Goal: Connect with others: Connect with other users

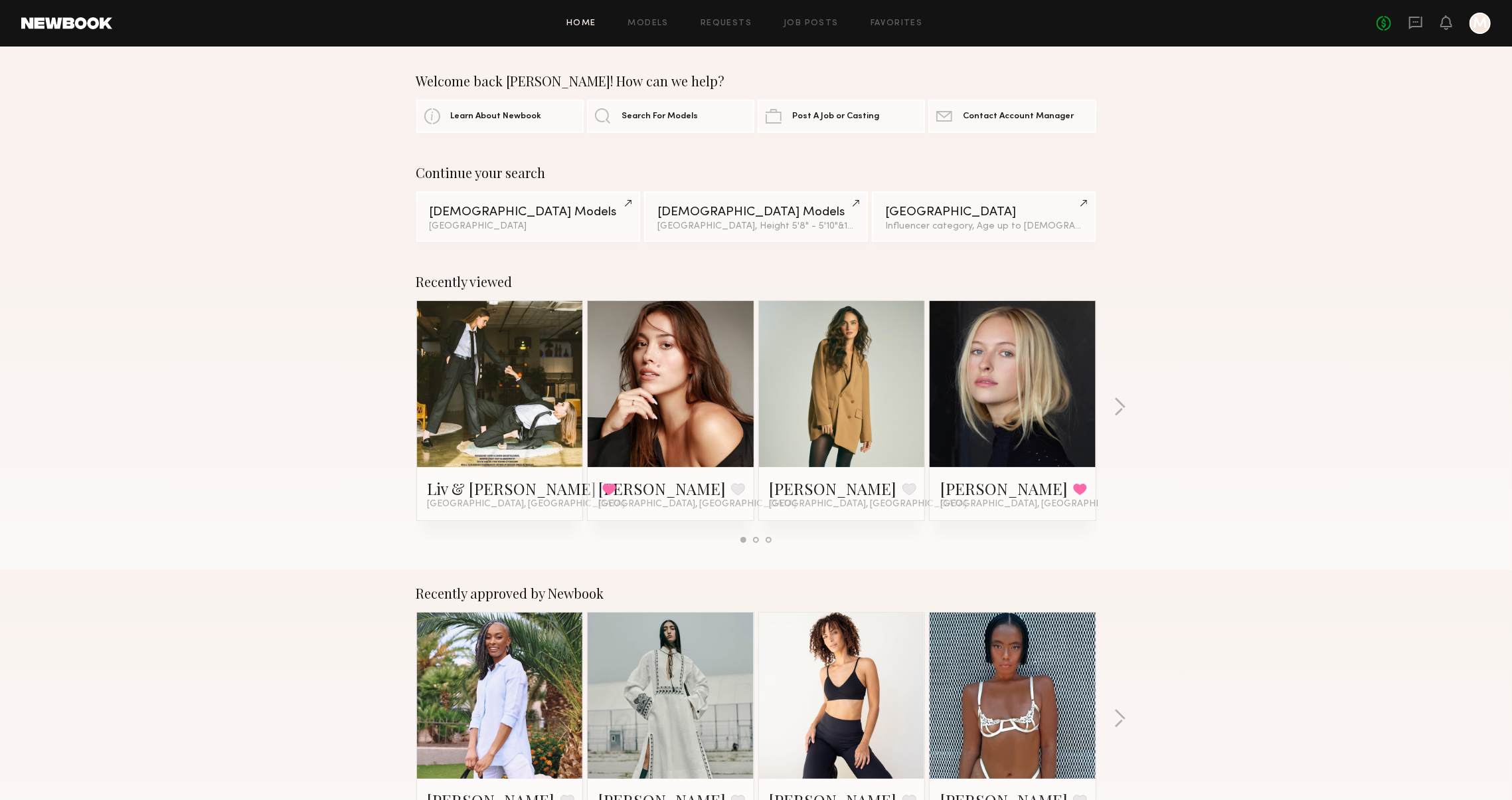
click at [534, 408] on link at bounding box center [500, 384] width 81 height 166
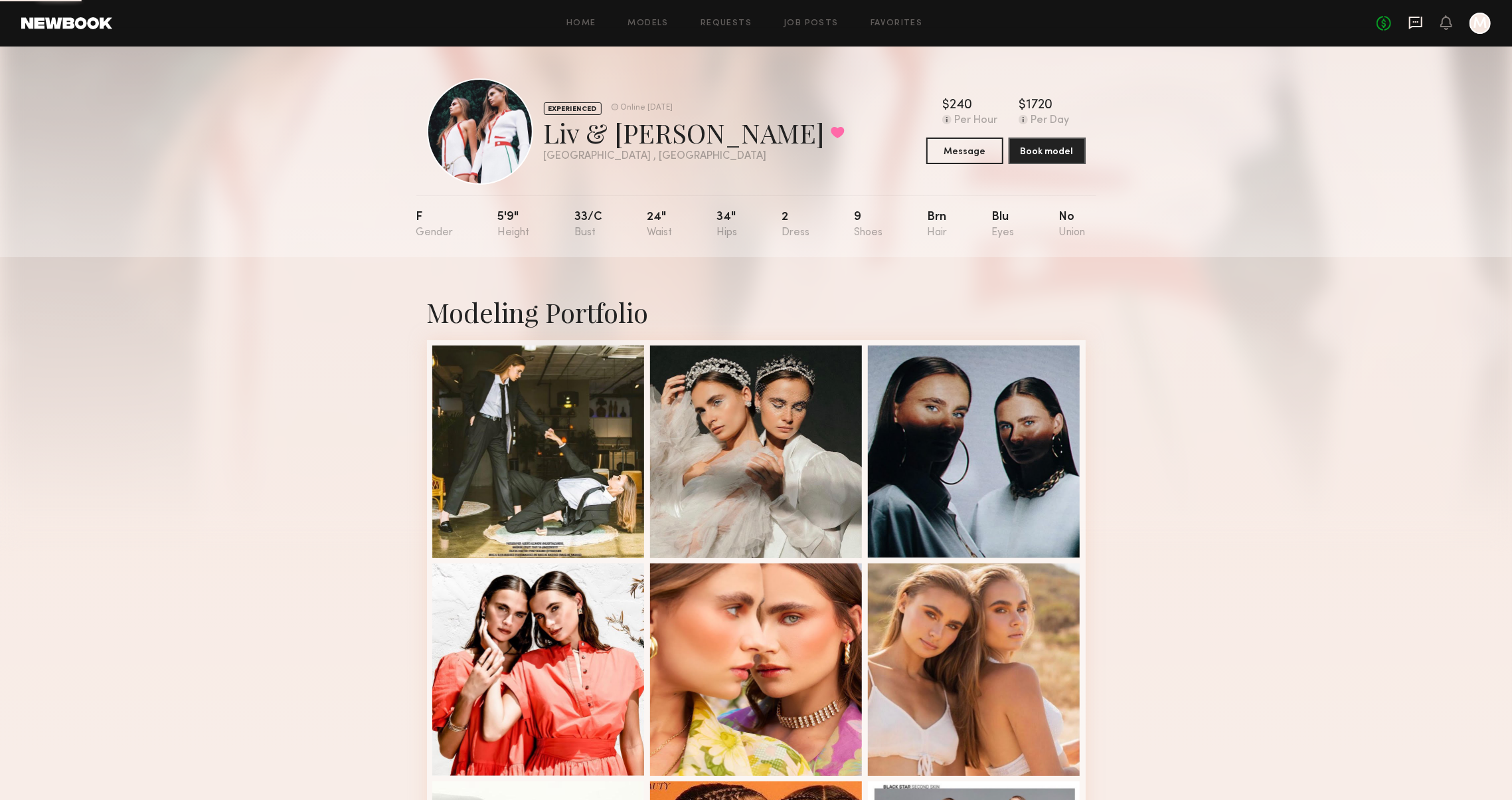
click at [1408, 19] on icon at bounding box center [1415, 22] width 14 height 14
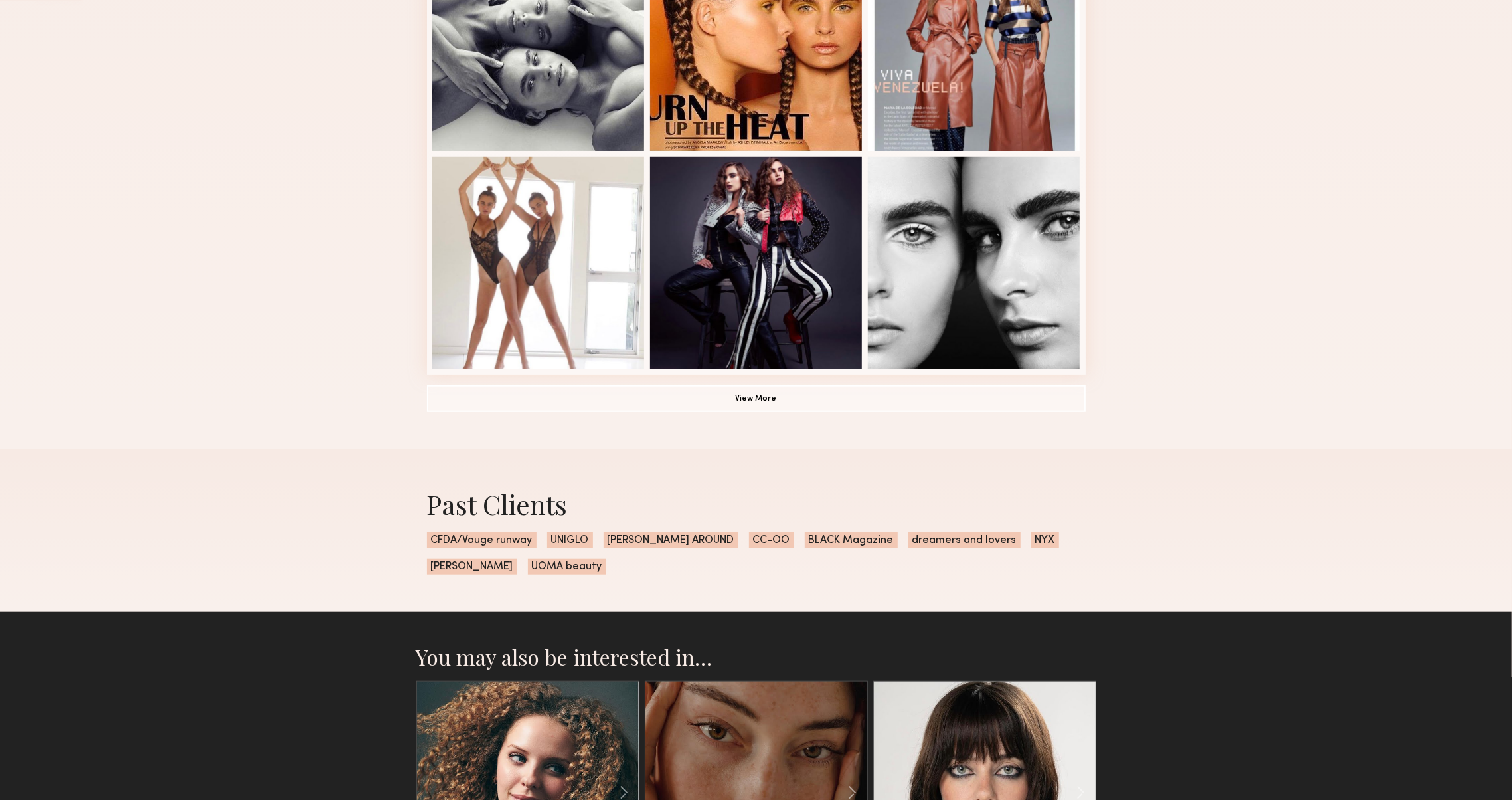
scroll to position [832, 0]
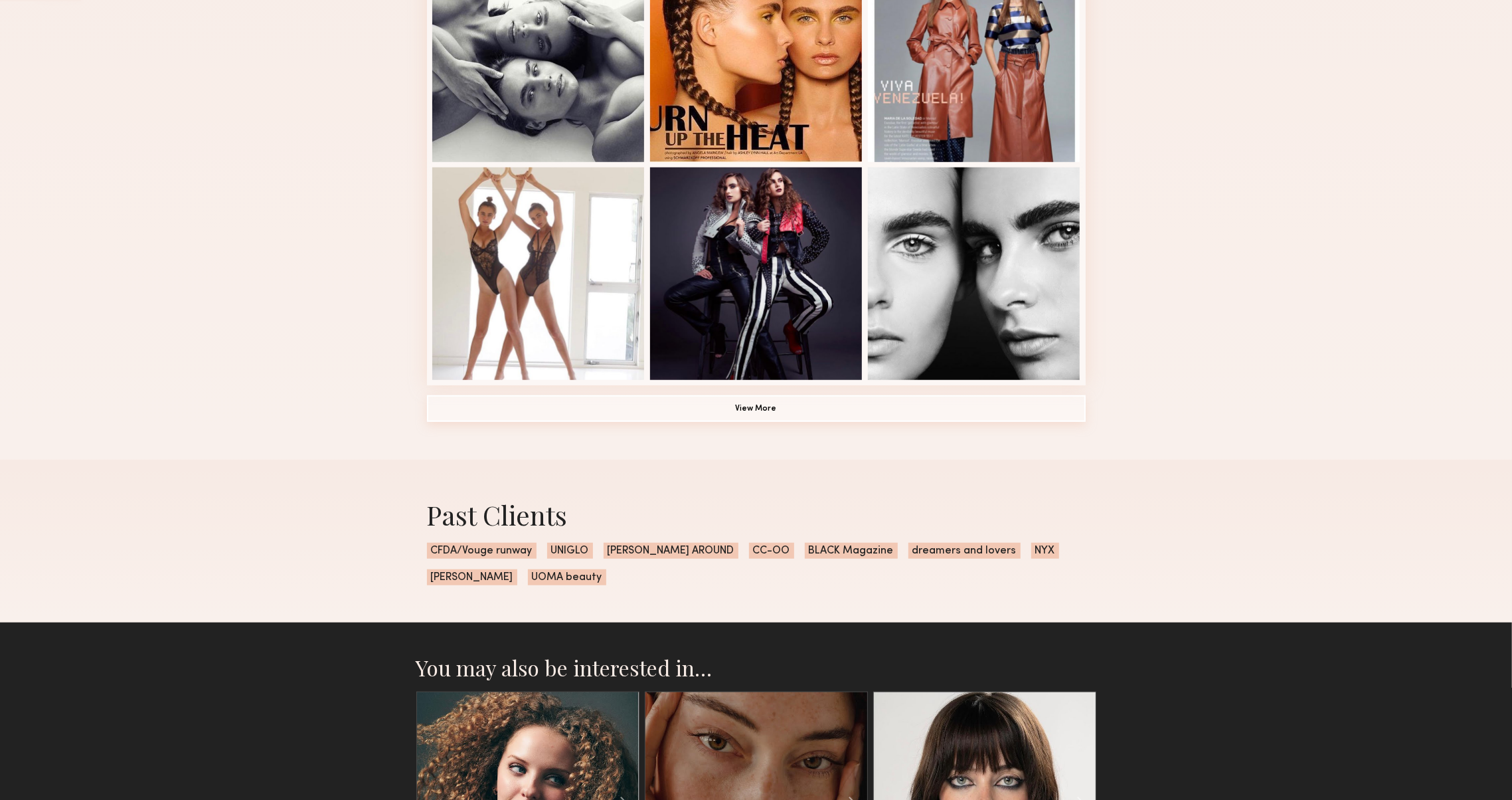
click at [1082, 413] on button "View More" at bounding box center [756, 408] width 659 height 27
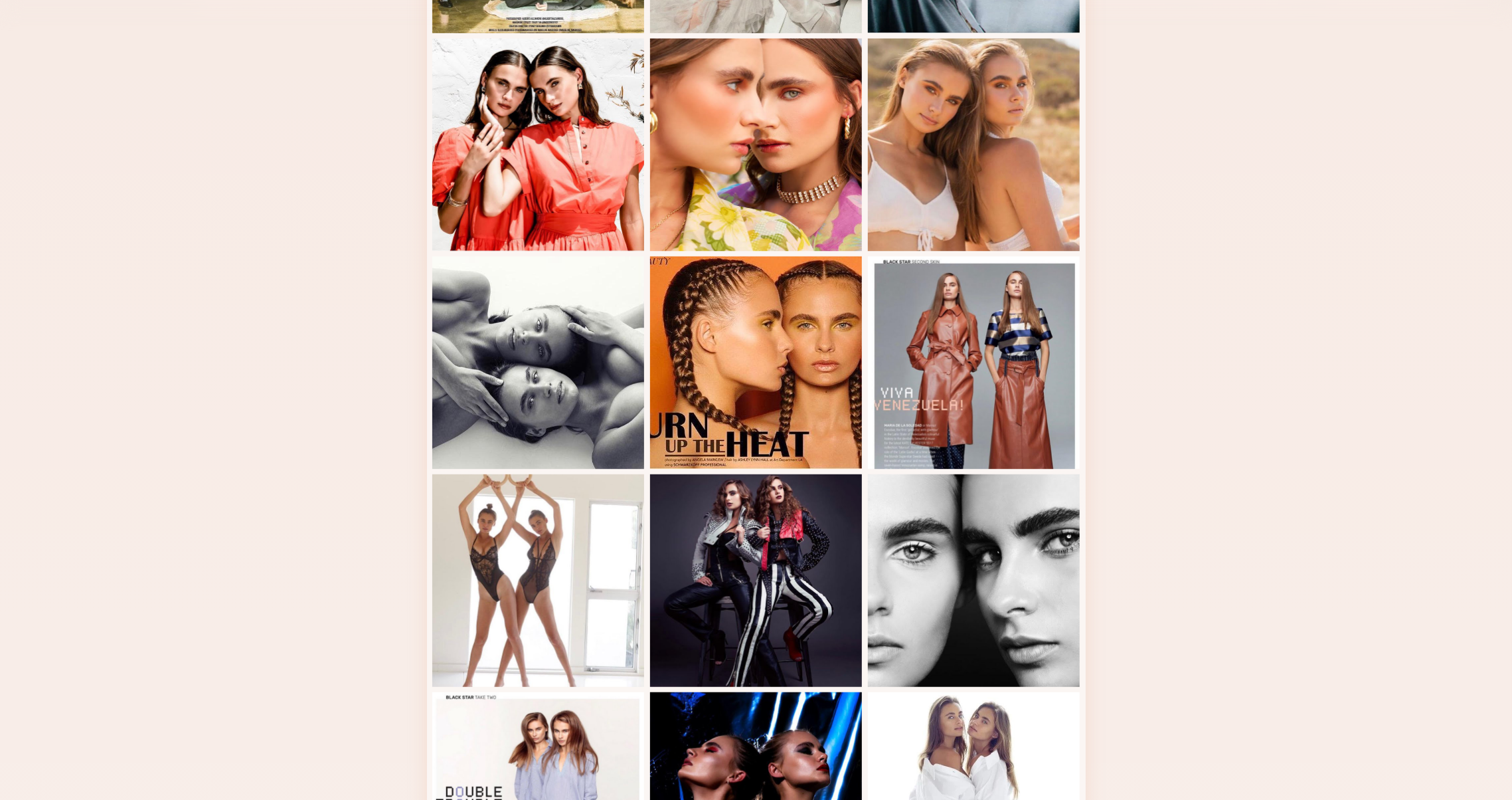
scroll to position [342, 0]
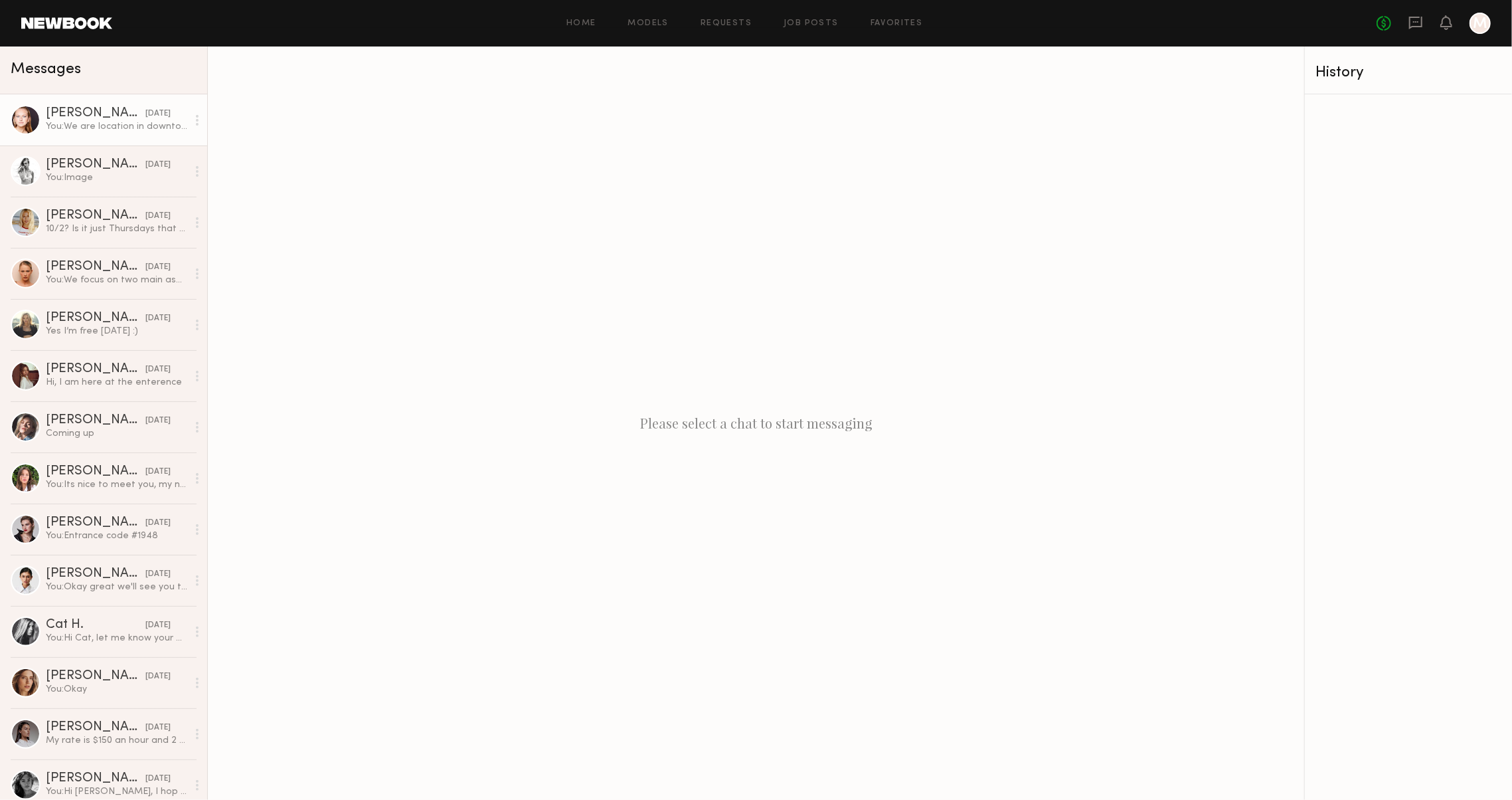
click at [115, 134] on link "Savanna G. 09/19/2025 You: We are location in downtown near flower street" at bounding box center [104, 119] width 207 height 51
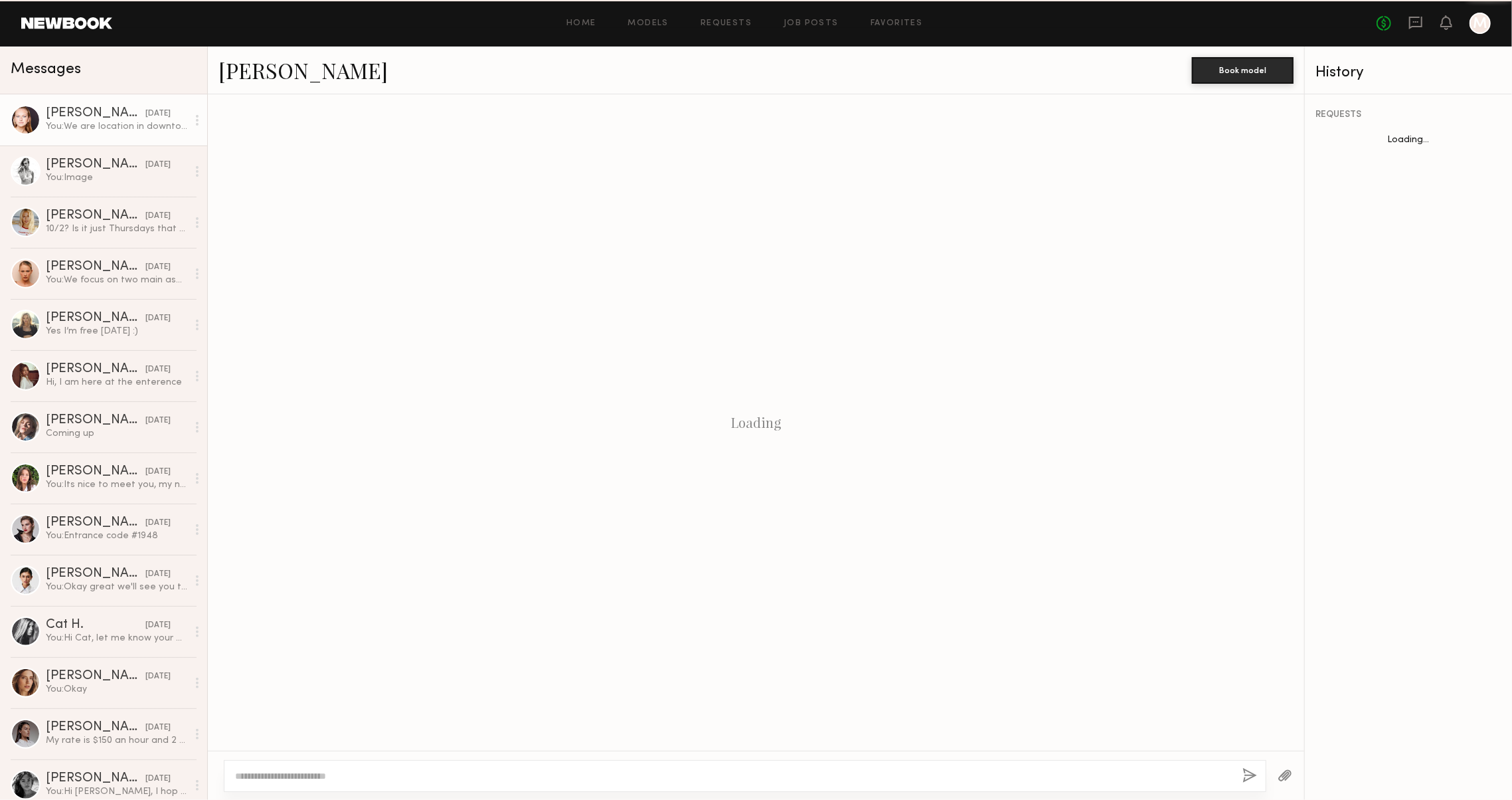
scroll to position [25, 0]
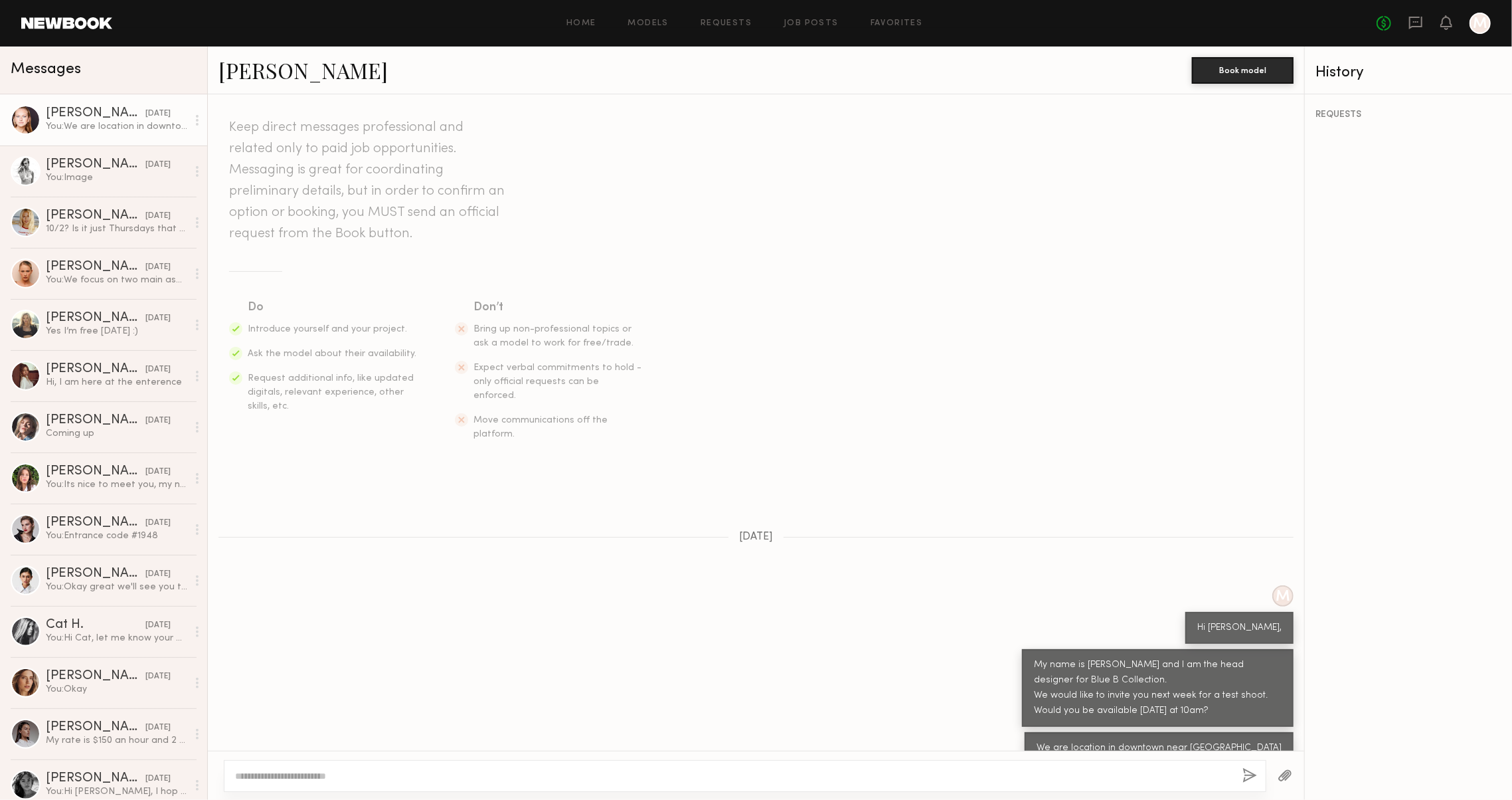
click at [266, 71] on link "[PERSON_NAME]" at bounding box center [303, 70] width 169 height 29
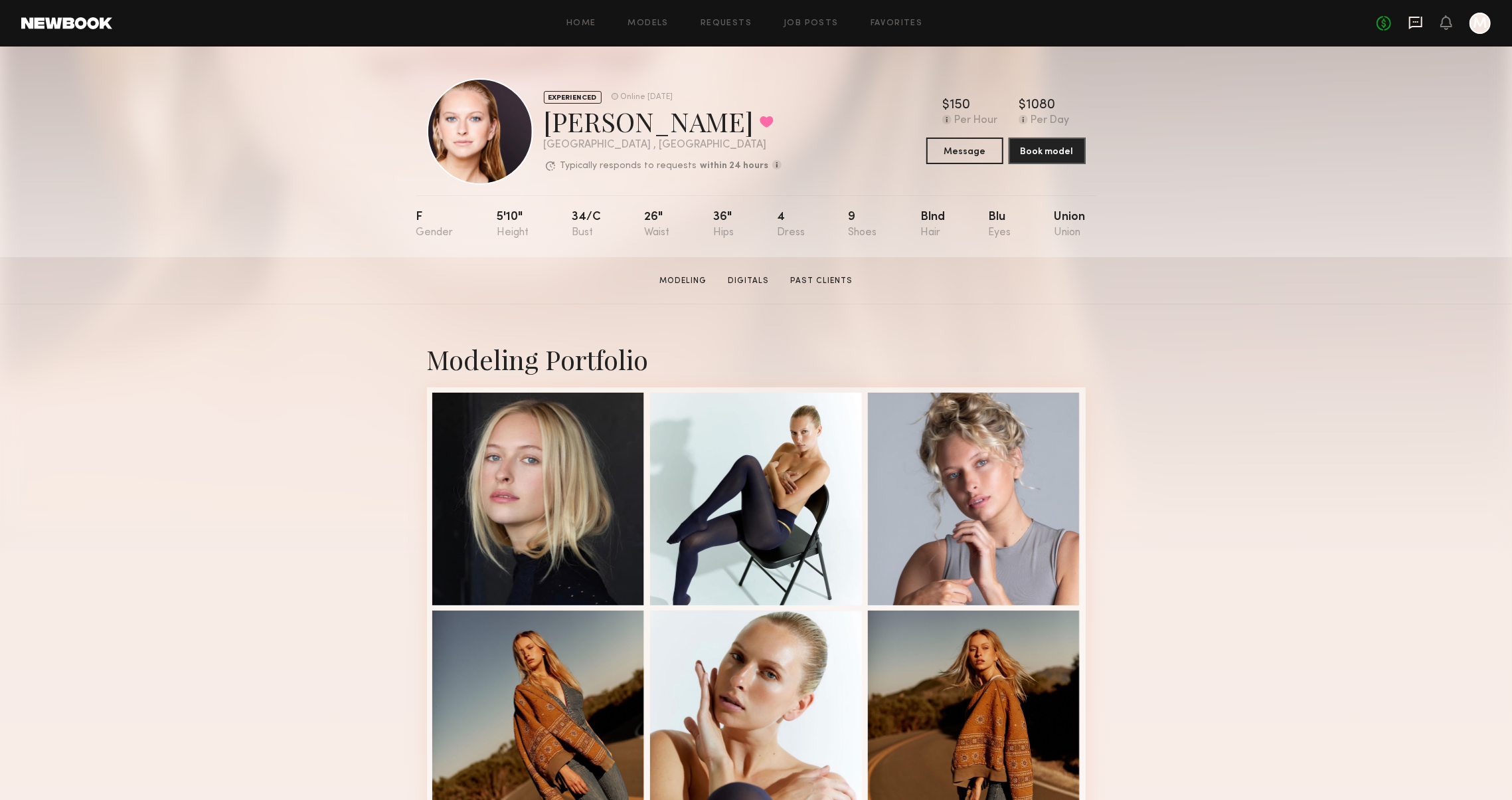
click at [1409, 23] on icon at bounding box center [1415, 23] width 13 height 12
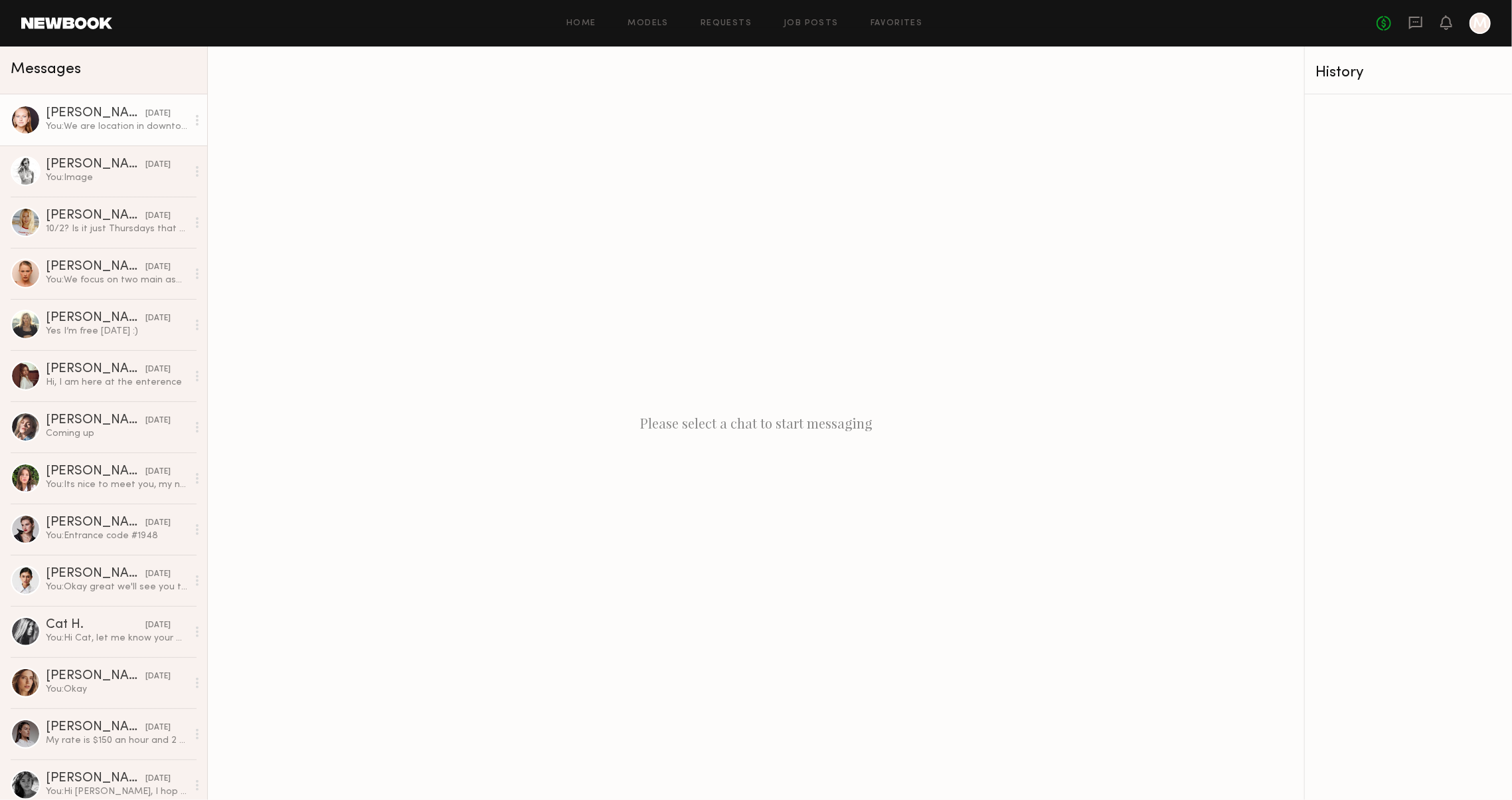
click at [95, 107] on div "[PERSON_NAME]" at bounding box center [95, 113] width 99 height 13
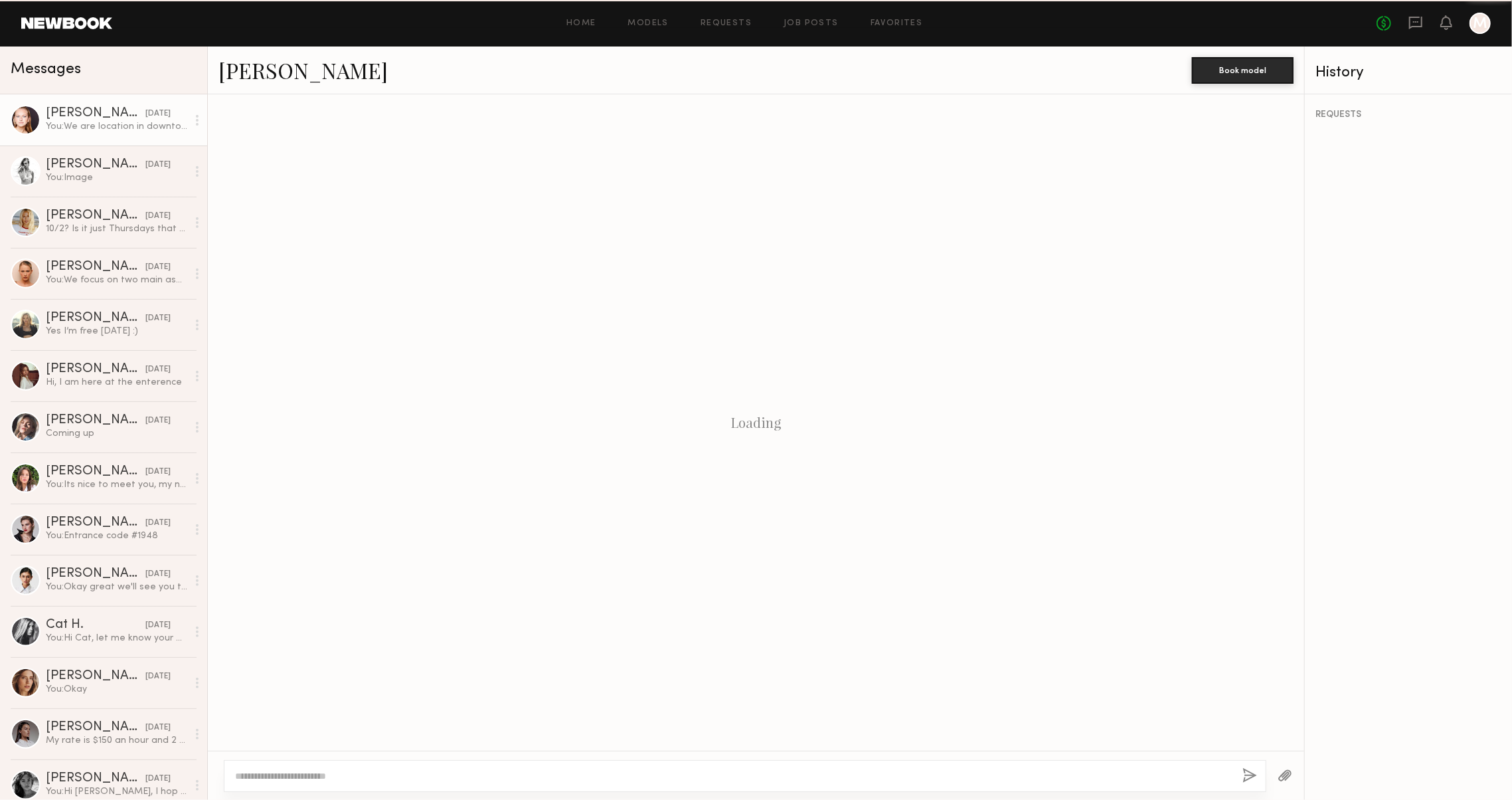
scroll to position [25, 0]
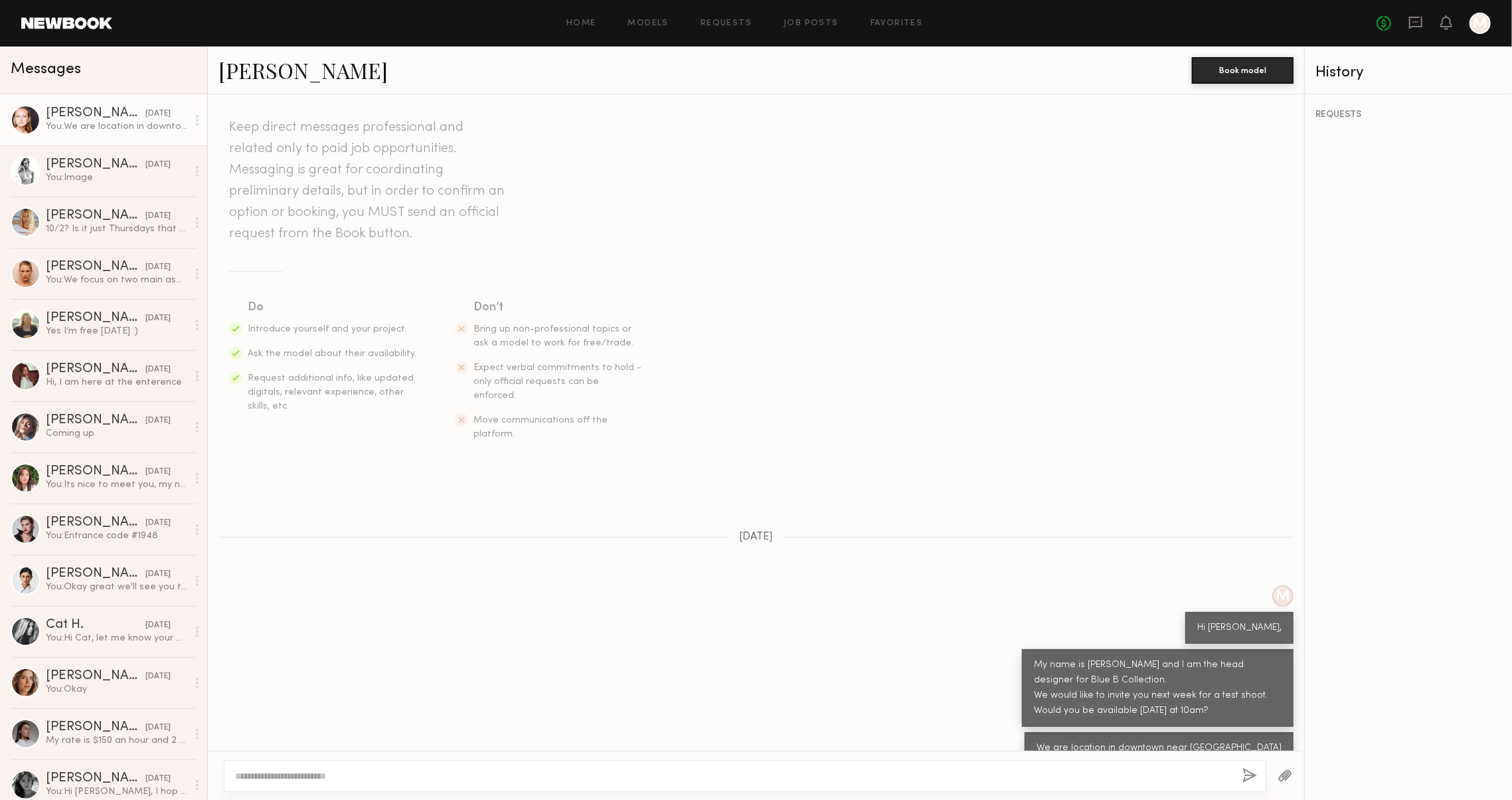
click at [261, 69] on link "[PERSON_NAME]" at bounding box center [303, 70] width 169 height 29
